Goal: Find specific page/section: Find specific page/section

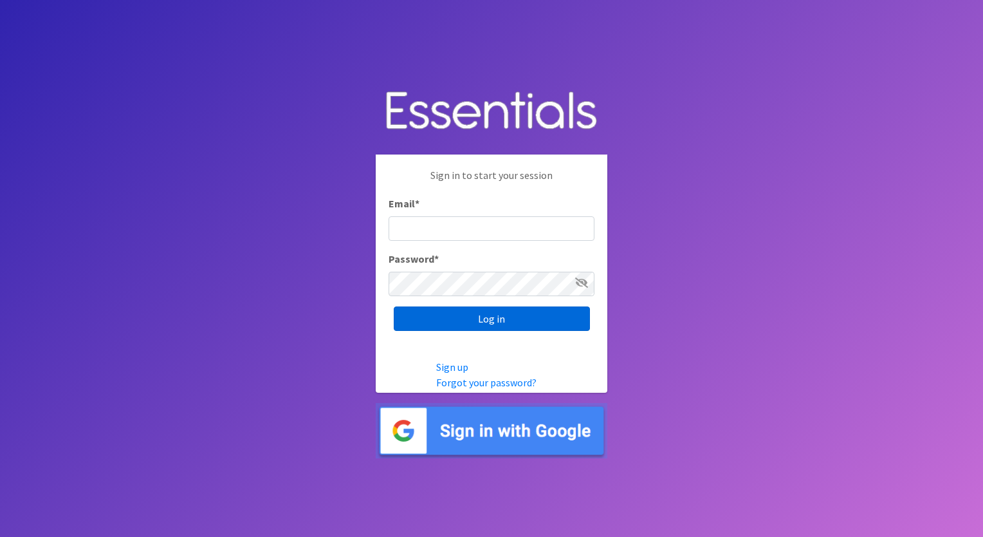
type input "execdir@periodproject.org"
click at [494, 326] on input "Log in" at bounding box center [492, 318] width 196 height 24
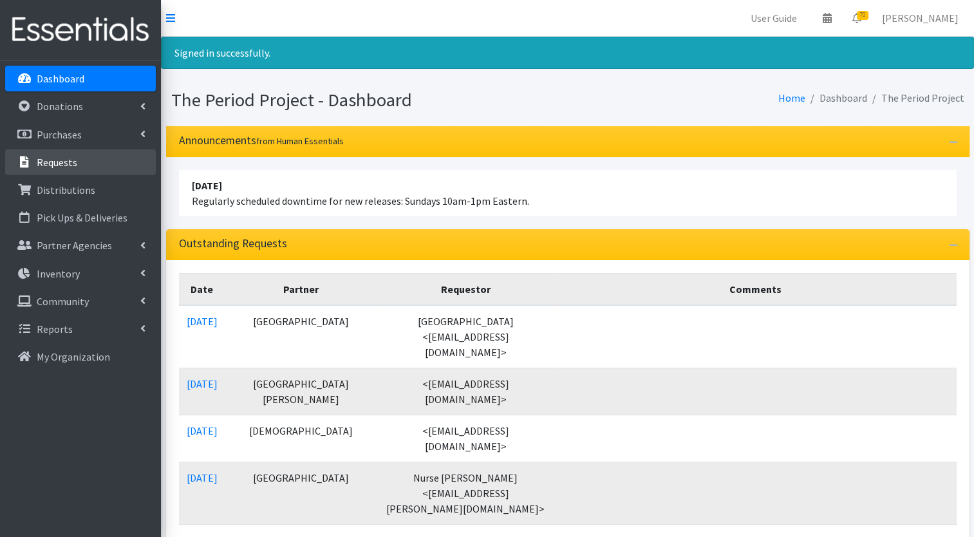
click at [68, 163] on p "Requests" at bounding box center [57, 162] width 41 height 13
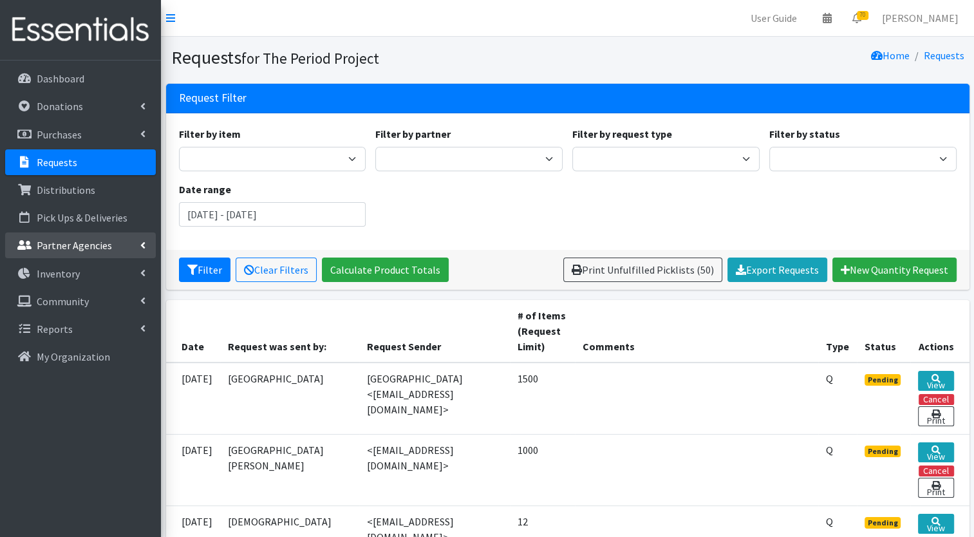
click at [91, 248] on p "Partner Agencies" at bounding box center [74, 245] width 75 height 13
click at [66, 280] on link "All Partners" at bounding box center [80, 274] width 151 height 26
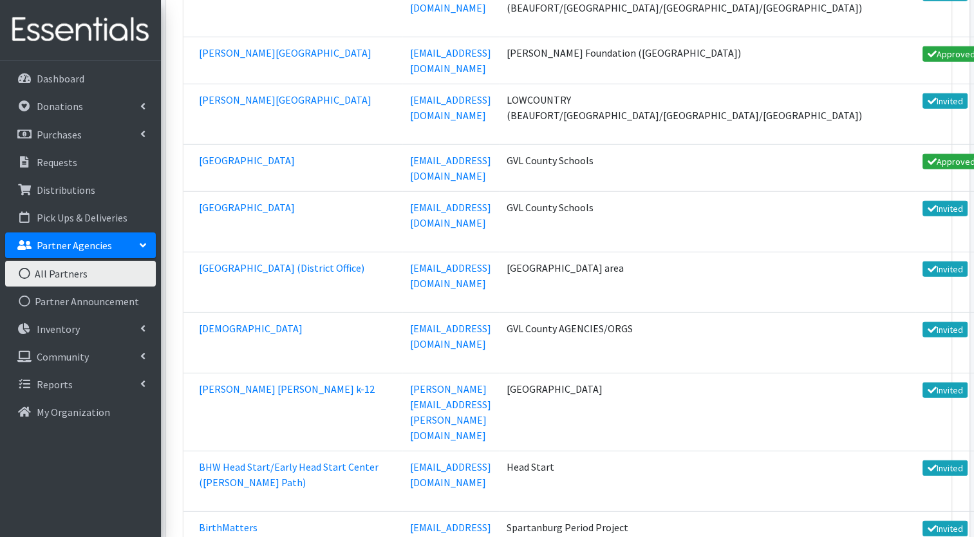
scroll to position [3606, 0]
